Goal: Task Accomplishment & Management: Complete application form

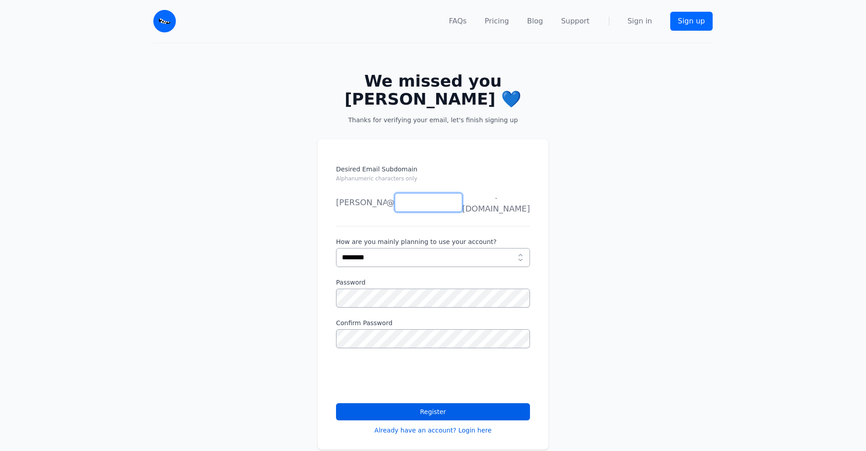
click at [438, 193] on input "Desired Email Subdomain Alphanumeric characters only" at bounding box center [429, 202] width 68 height 19
click at [432, 237] on label "How are you mainly planning to use your account?" at bounding box center [433, 241] width 194 height 9
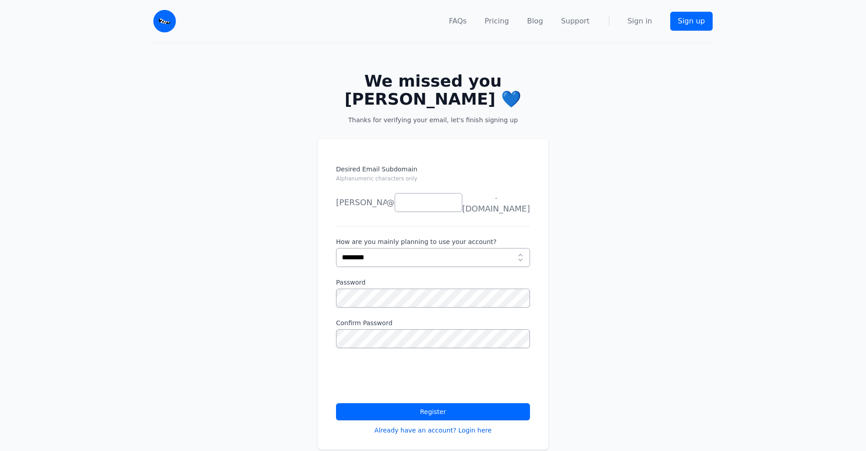
click at [403, 403] on button "Register" at bounding box center [433, 411] width 194 height 17
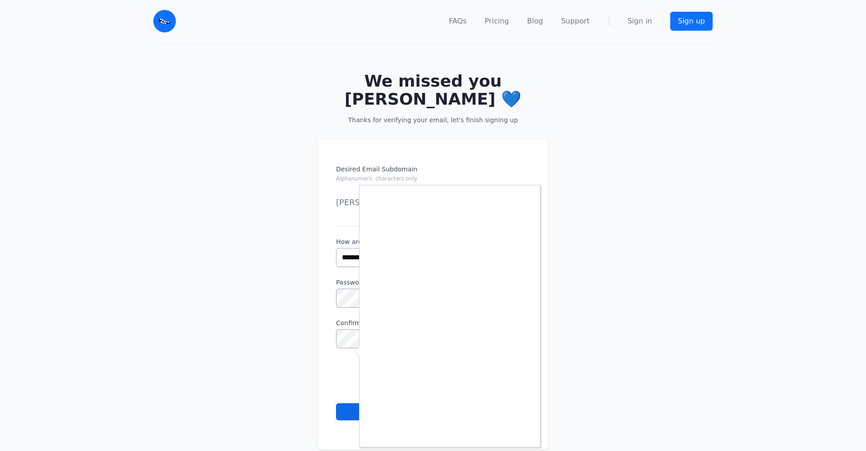
click at [358, 387] on div at bounding box center [433, 225] width 866 height 451
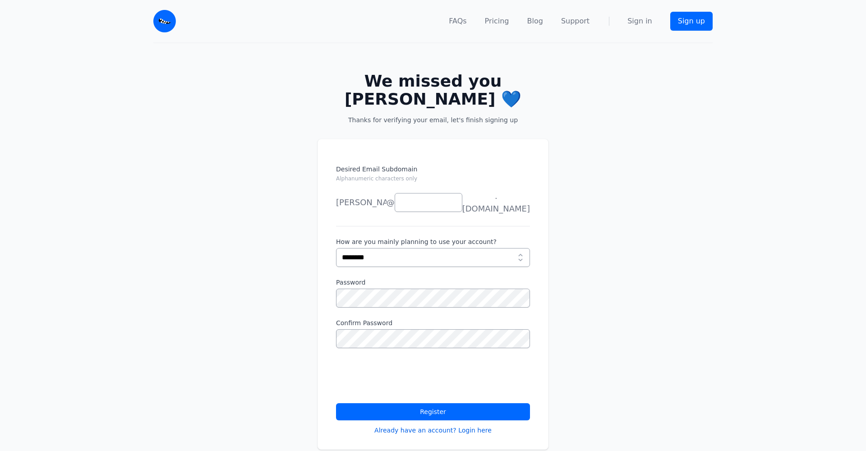
click at [466, 403] on button "Register" at bounding box center [433, 411] width 194 height 17
click at [473, 139] on div "Desired Email Subdomain Alphanumeric characters only tina joe news anything @ .…" at bounding box center [432, 294] width 231 height 311
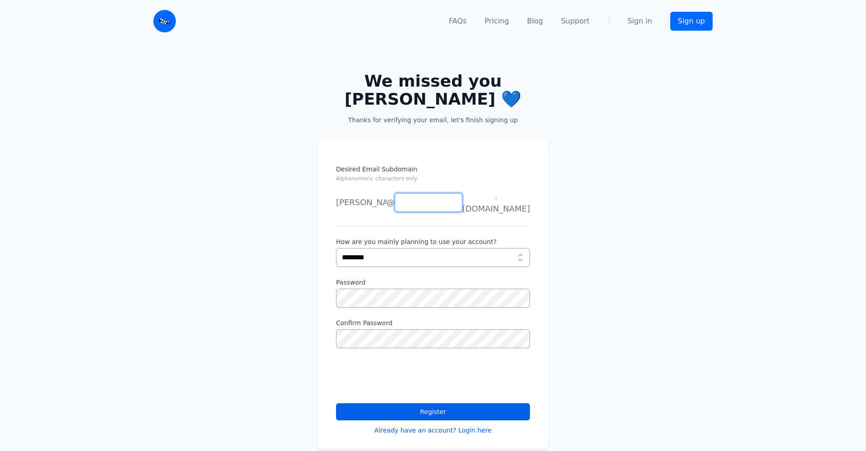
click at [439, 193] on input "Desired Email Subdomain Alphanumeric characters only" at bounding box center [429, 202] width 68 height 19
type input "*"
type input "****"
select select "***"
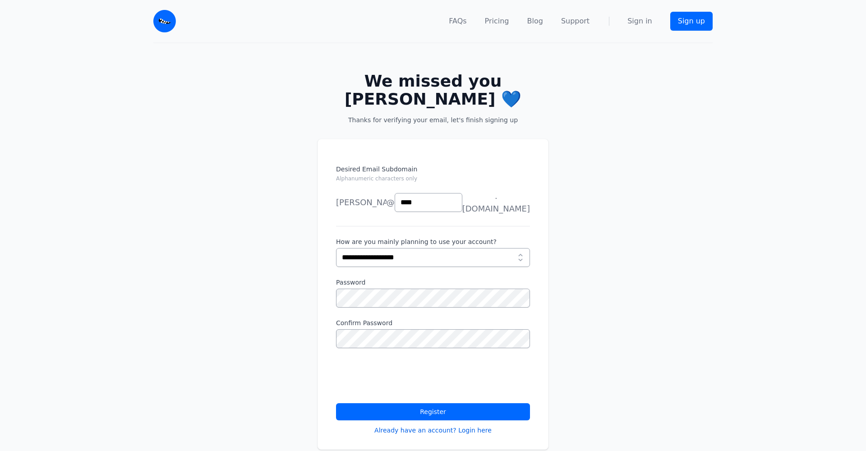
click at [490, 403] on button "Register" at bounding box center [433, 411] width 194 height 17
click at [450, 403] on button "Register" at bounding box center [433, 411] width 194 height 17
